Goal: Transaction & Acquisition: Purchase product/service

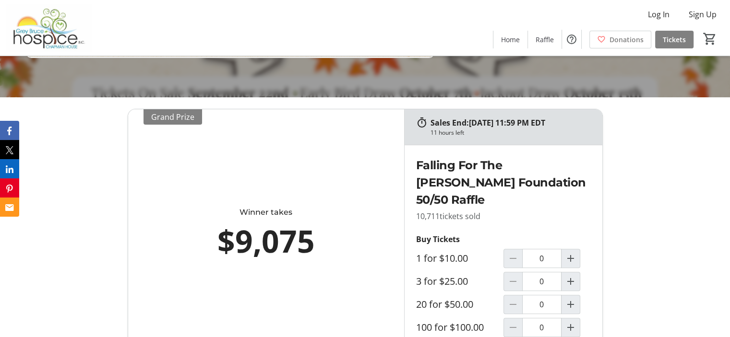
scroll to position [336, 0]
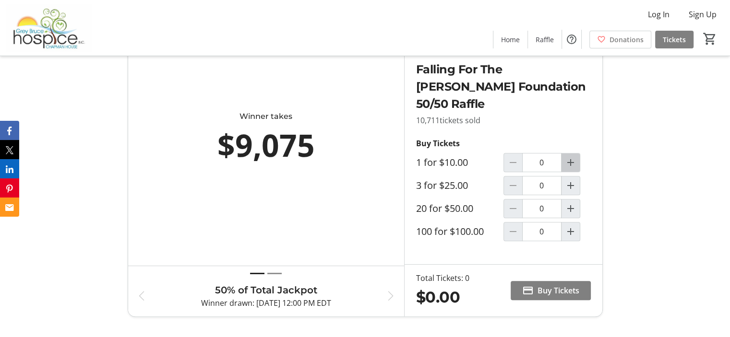
click at [574, 161] on mat-icon "Increment by one" at bounding box center [571, 163] width 12 height 12
type input "2"
click at [541, 285] on span "Buy Tickets" at bounding box center [559, 291] width 42 height 12
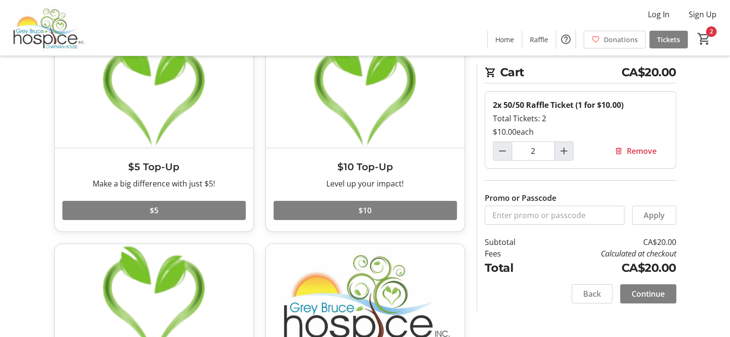
scroll to position [96, 0]
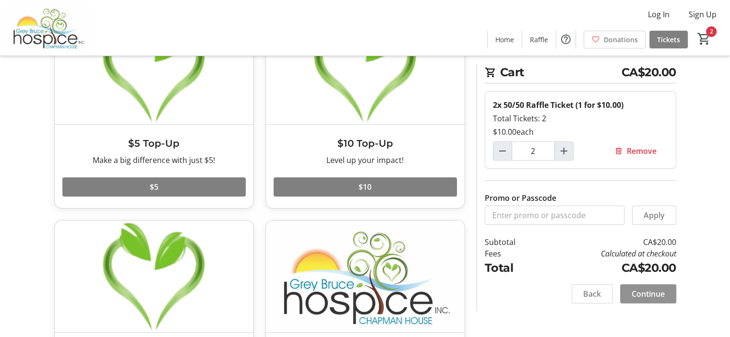
click at [647, 291] on span "Continue" at bounding box center [648, 295] width 33 height 12
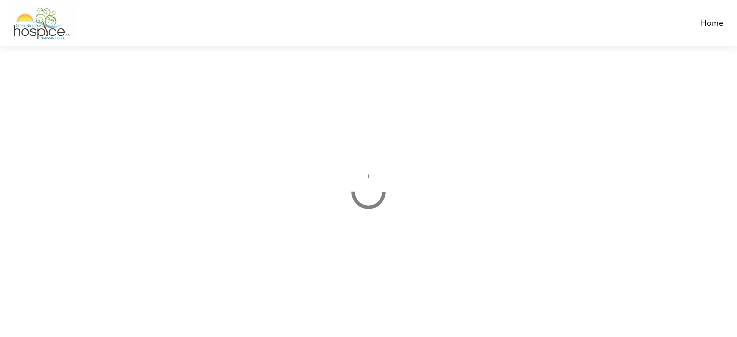
select select "CA"
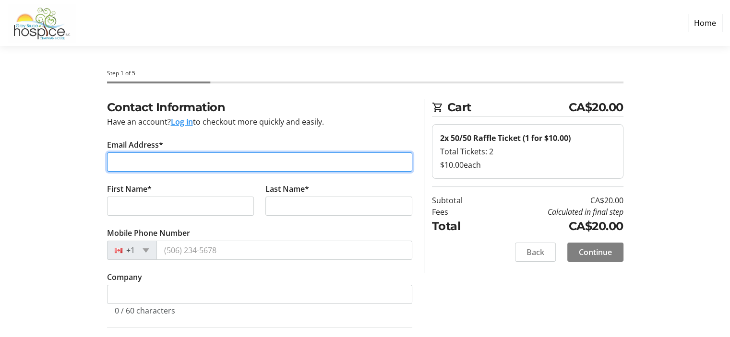
click at [130, 166] on input "Email Address*" at bounding box center [259, 162] width 305 height 19
type input "[EMAIL_ADDRESS][DOMAIN_NAME]"
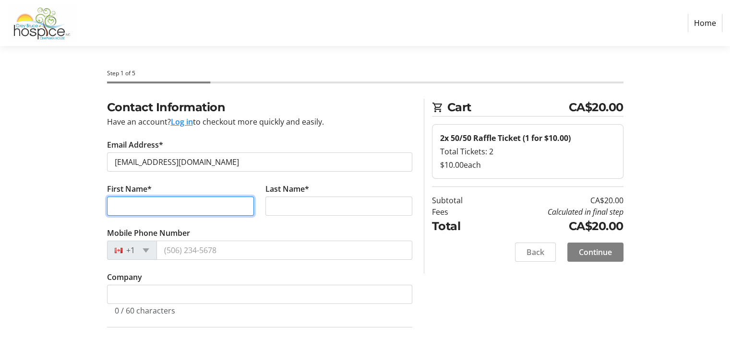
type input "[PERSON_NAME]"
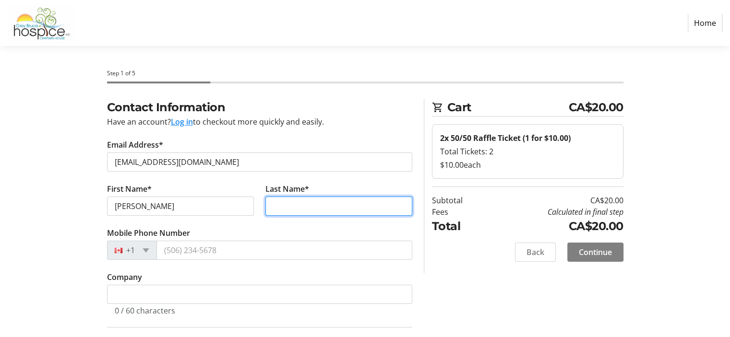
type input "[PERSON_NAME]"
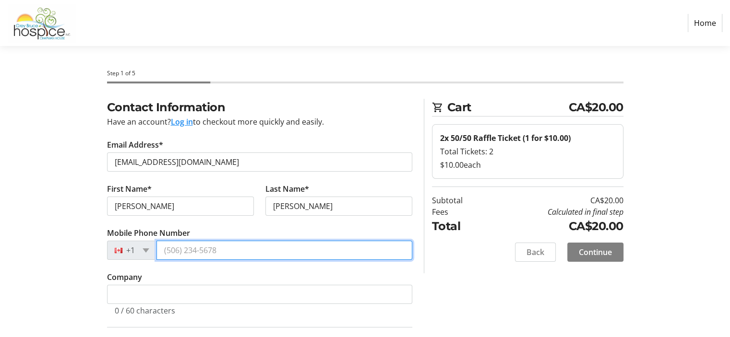
type input "[PHONE_NUMBER]"
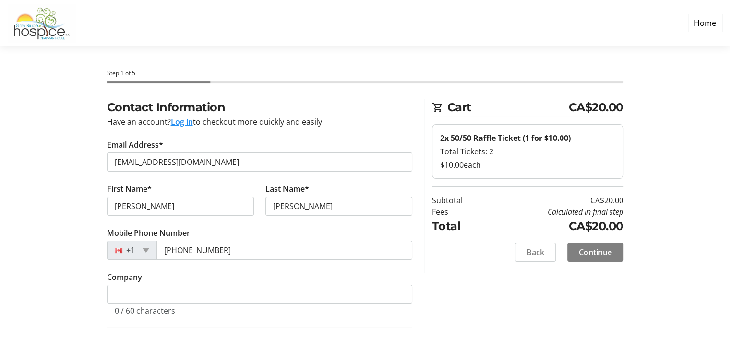
type input "[STREET_ADDRESS]"
type input "[PERSON_NAME]"
type input "N0H 2N0"
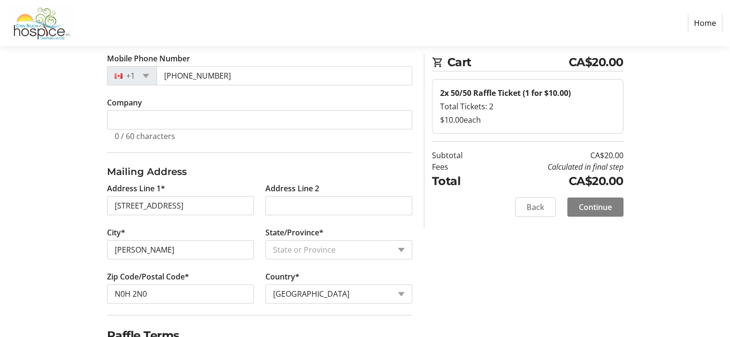
scroll to position [192, 0]
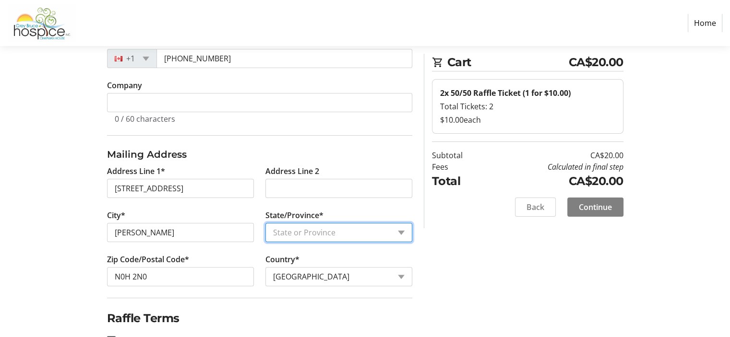
click at [400, 230] on select "State or Province State or Province [GEOGRAPHIC_DATA] [GEOGRAPHIC_DATA] [GEOGRA…" at bounding box center [338, 232] width 147 height 19
select select "ON"
click at [265, 223] on select "State or Province State or Province [GEOGRAPHIC_DATA] [GEOGRAPHIC_DATA] [GEOGRA…" at bounding box center [338, 232] width 147 height 19
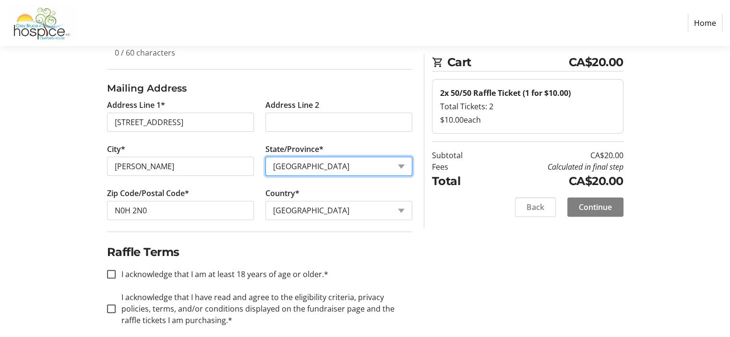
scroll to position [269, 0]
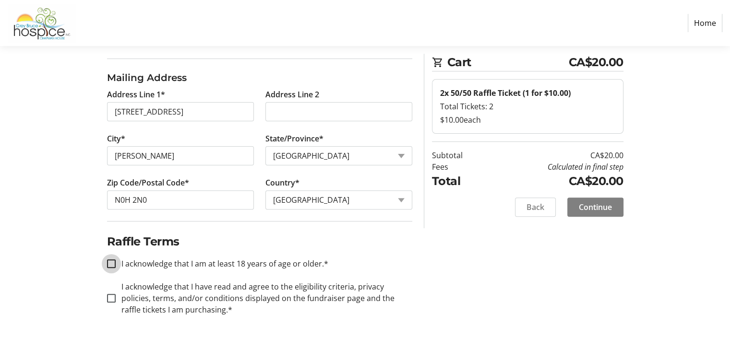
click at [113, 263] on input "I acknowledge that I am at least 18 years of age or older.*" at bounding box center [111, 264] width 9 height 9
checkbox input "true"
drag, startPoint x: 111, startPoint y: 296, endPoint x: 119, endPoint y: 297, distance: 7.2
click at [111, 297] on input "I acknowledge that I have read and agree to the eligibility criteria, privacy p…" at bounding box center [111, 298] width 9 height 9
checkbox input "true"
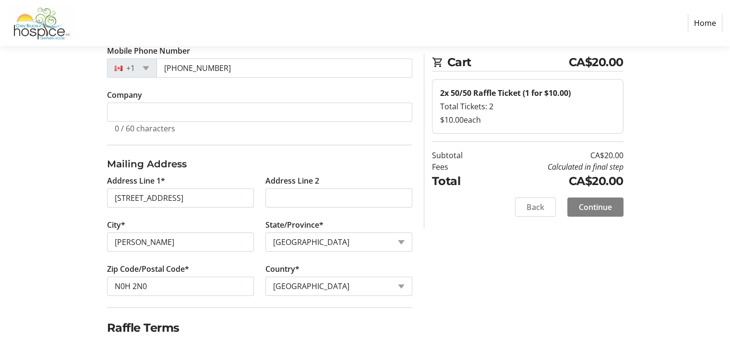
scroll to position [221, 0]
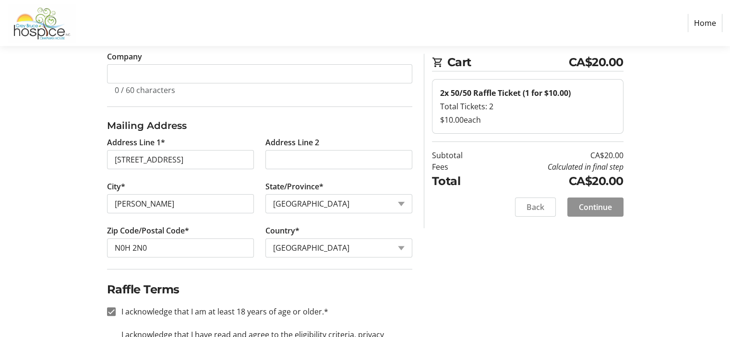
click at [595, 205] on span "Continue" at bounding box center [595, 208] width 33 height 12
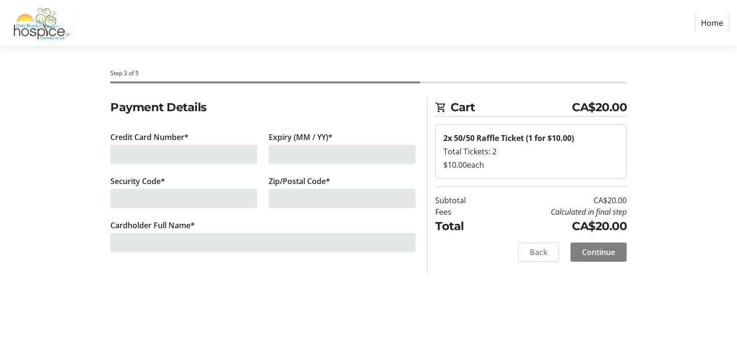
click at [135, 150] on div at bounding box center [183, 154] width 147 height 19
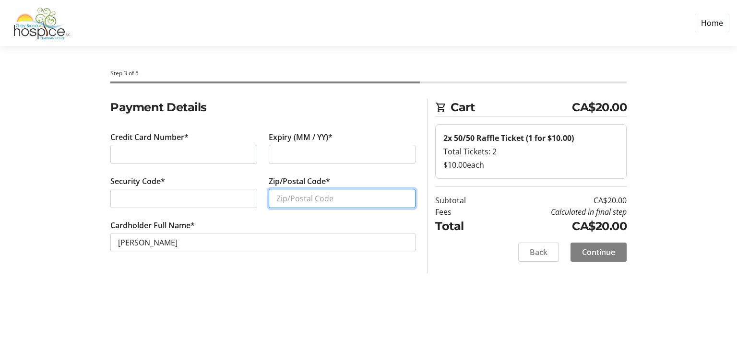
click at [281, 200] on input "Zip/Postal Code*" at bounding box center [342, 198] width 147 height 19
type input "N0H2N0"
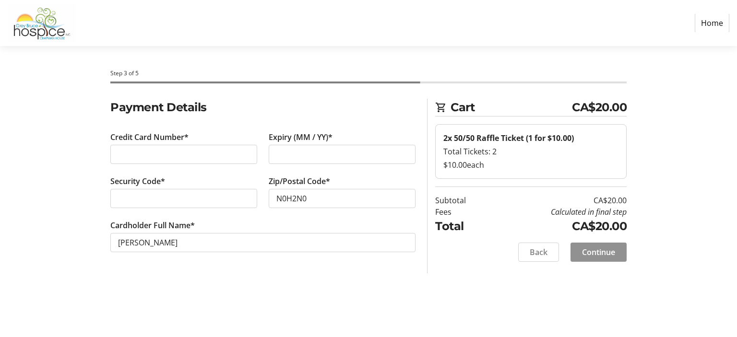
click at [596, 249] on span "Continue" at bounding box center [598, 253] width 33 height 12
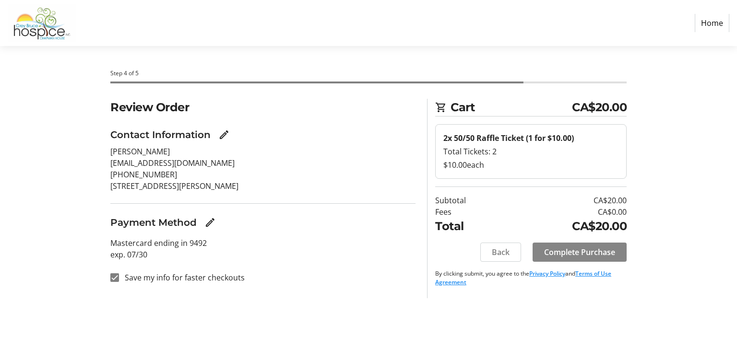
click at [576, 253] on span "Complete Purchase" at bounding box center [579, 253] width 71 height 12
